Goal: Check status

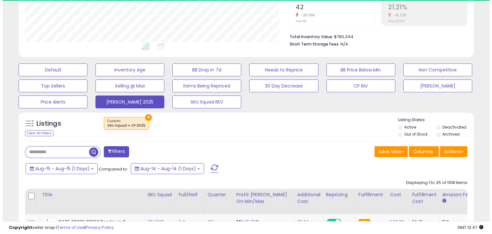
scroll to position [136, 0]
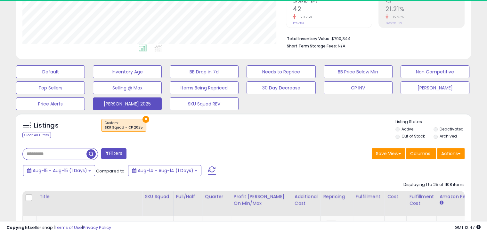
click at [209, 167] on span at bounding box center [212, 170] width 8 height 8
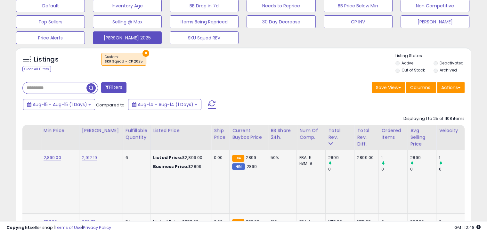
scroll to position [0, 0]
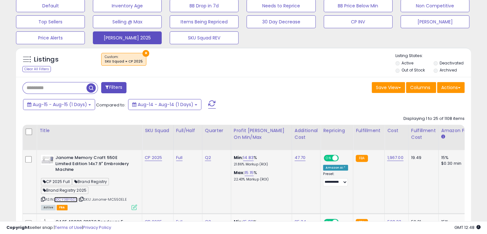
click at [68, 196] on link "B0CY3BY6D7" at bounding box center [65, 198] width 23 height 5
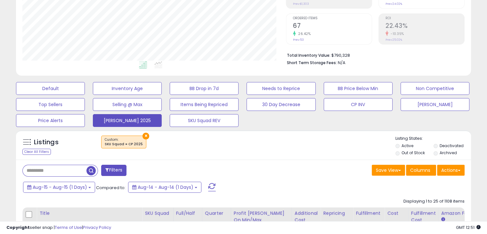
scroll to position [120, 0]
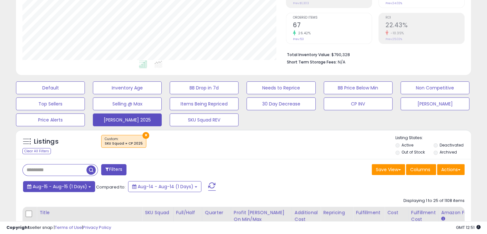
click at [77, 187] on span "Aug-15 - Aug-15 (1 Days)" at bounding box center [60, 186] width 54 height 6
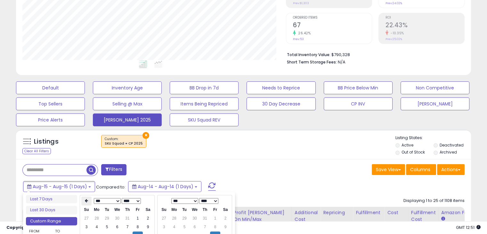
click at [84, 197] on th at bounding box center [86, 200] width 10 height 9
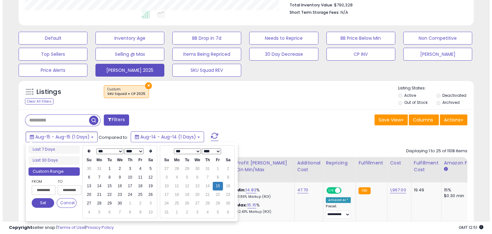
scroll to position [170, 0]
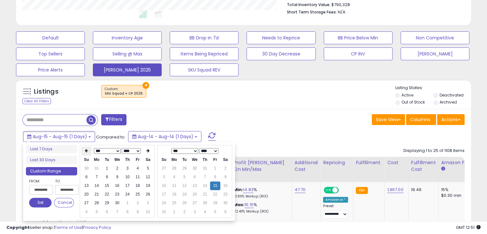
click at [85, 148] on th at bounding box center [86, 150] width 10 height 9
click at [85, 150] on icon at bounding box center [86, 150] width 3 height 4
click at [120, 169] on td "1" at bounding box center [117, 168] width 10 height 9
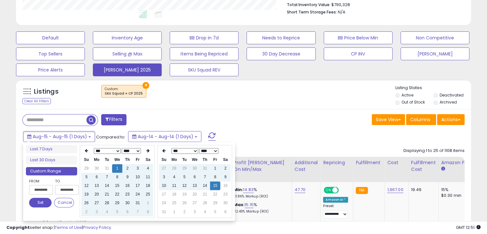
type input "**********"
click at [40, 201] on button "Set" at bounding box center [40, 202] width 22 height 10
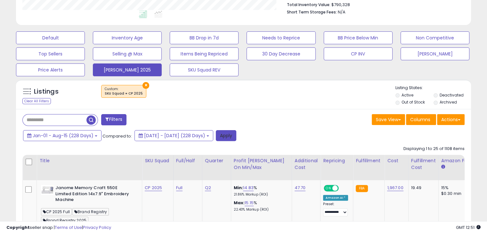
click at [236, 136] on button "Apply" at bounding box center [226, 135] width 20 height 11
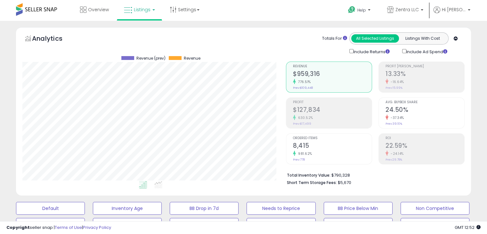
scroll to position [9, 0]
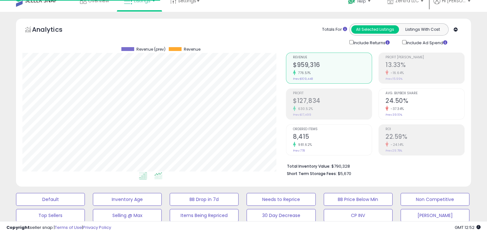
click at [158, 175] on icon at bounding box center [158, 175] width 8 height 7
click at [143, 176] on icon at bounding box center [143, 175] width 8 height 7
